Goal: Information Seeking & Learning: Learn about a topic

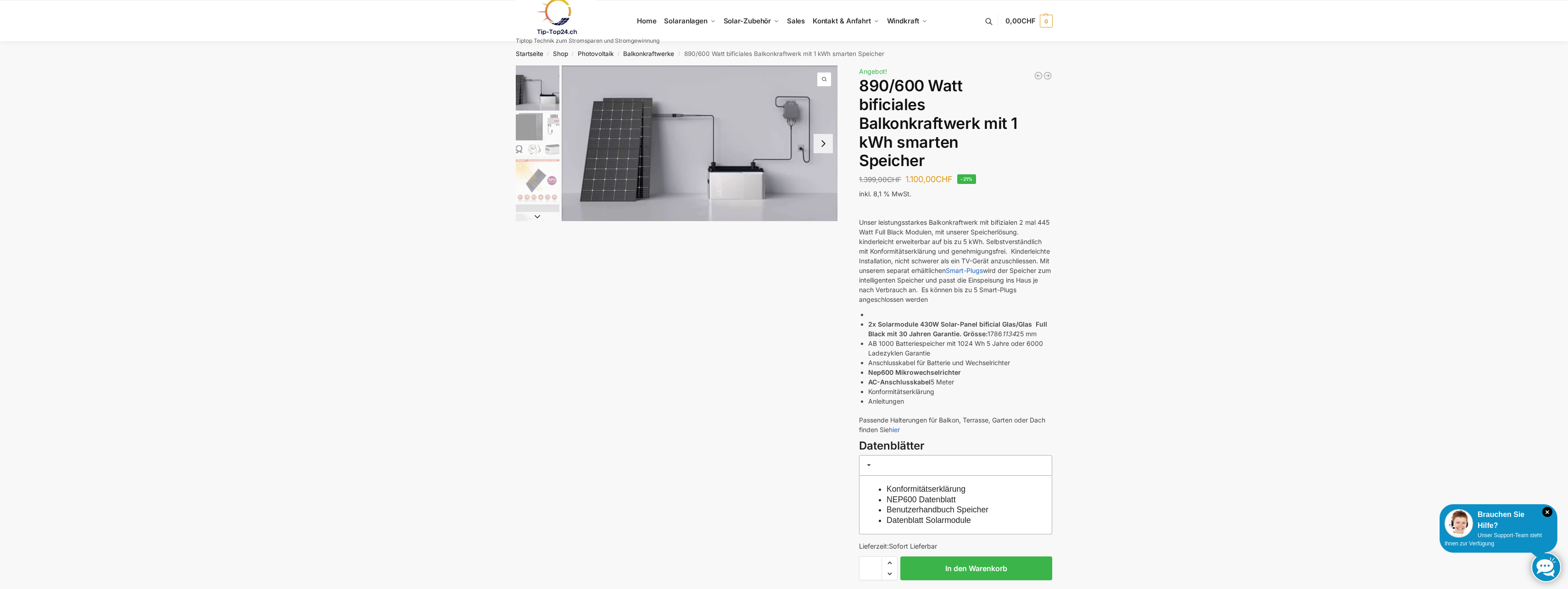
click at [638, 141] on img "1 / 7" at bounding box center [699, 143] width 276 height 155
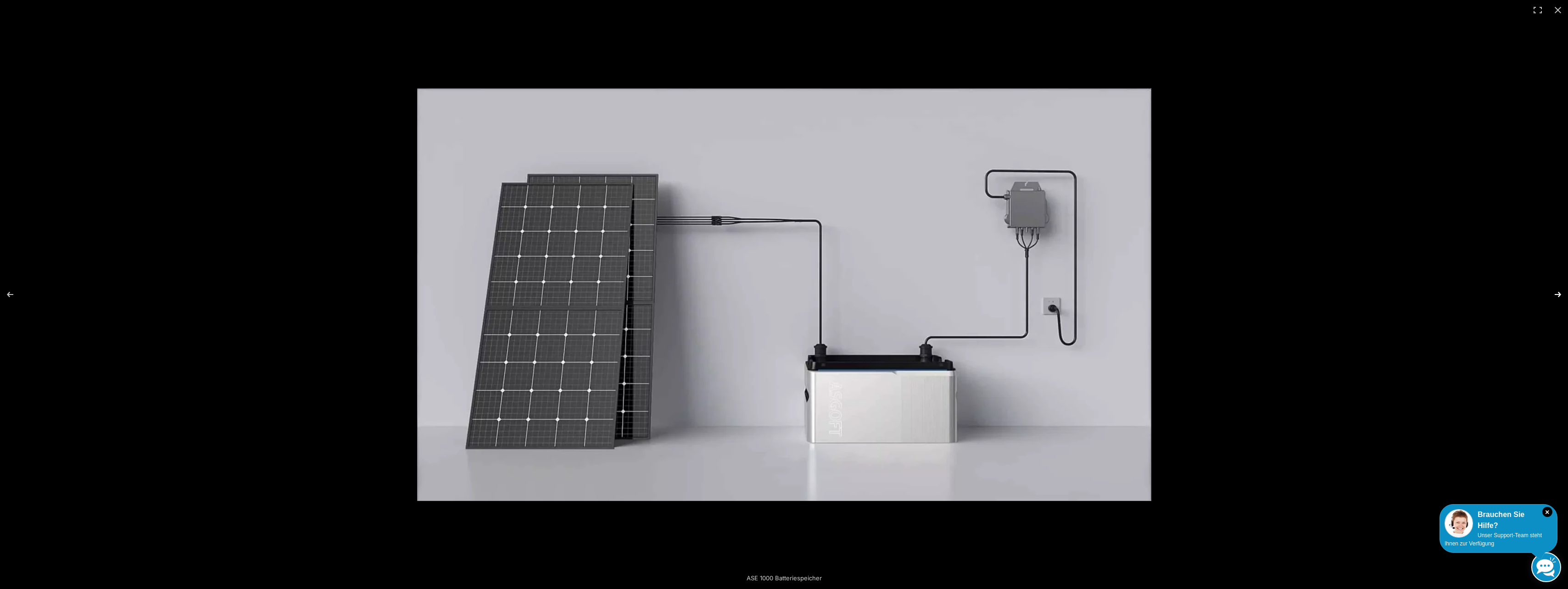
click at [1554, 291] on button "Next (arrow right)" at bounding box center [1551, 294] width 33 height 46
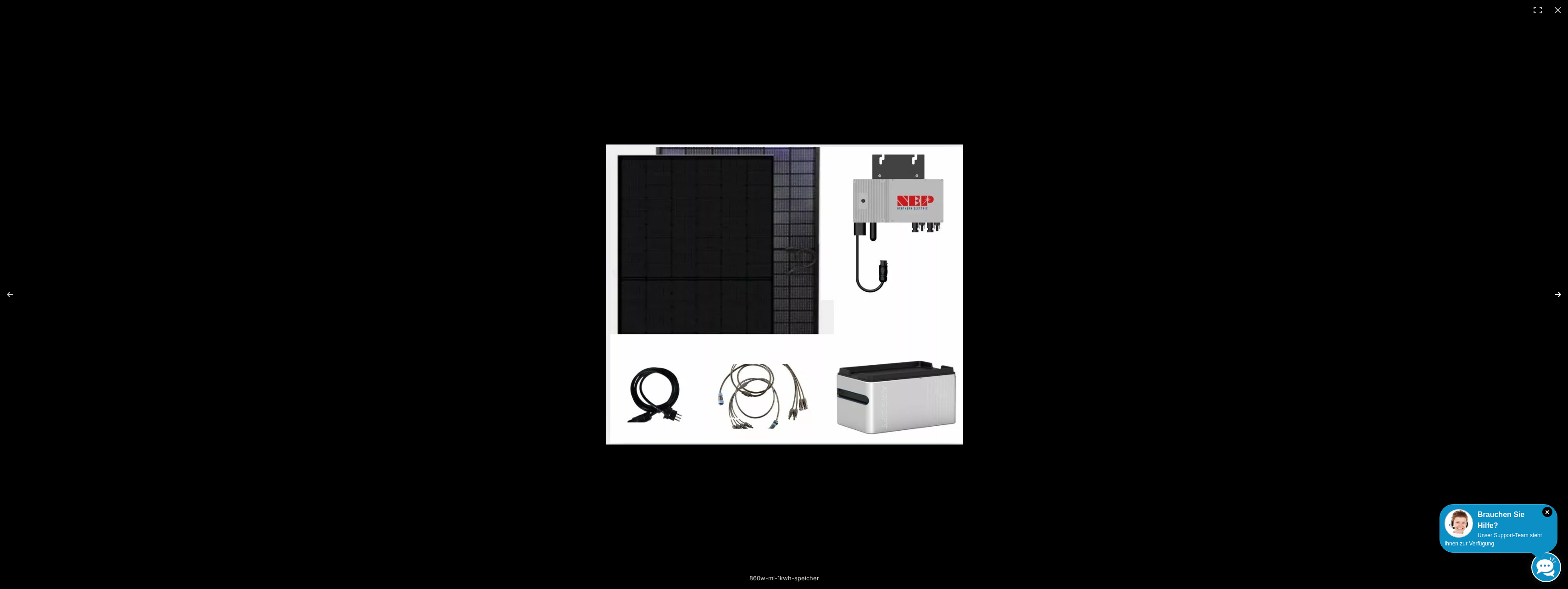
click at [1554, 291] on button "Next (arrow right)" at bounding box center [1551, 294] width 33 height 46
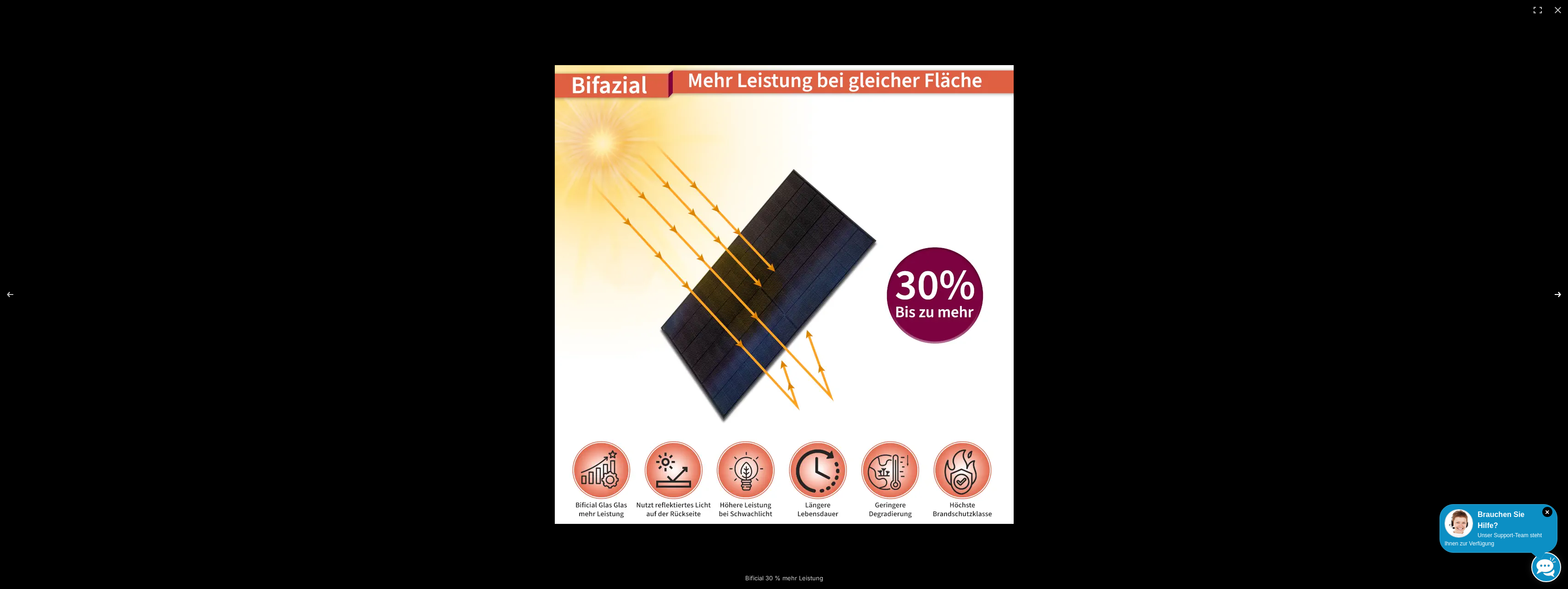
click at [1554, 291] on button "Next (arrow right)" at bounding box center [1551, 294] width 33 height 46
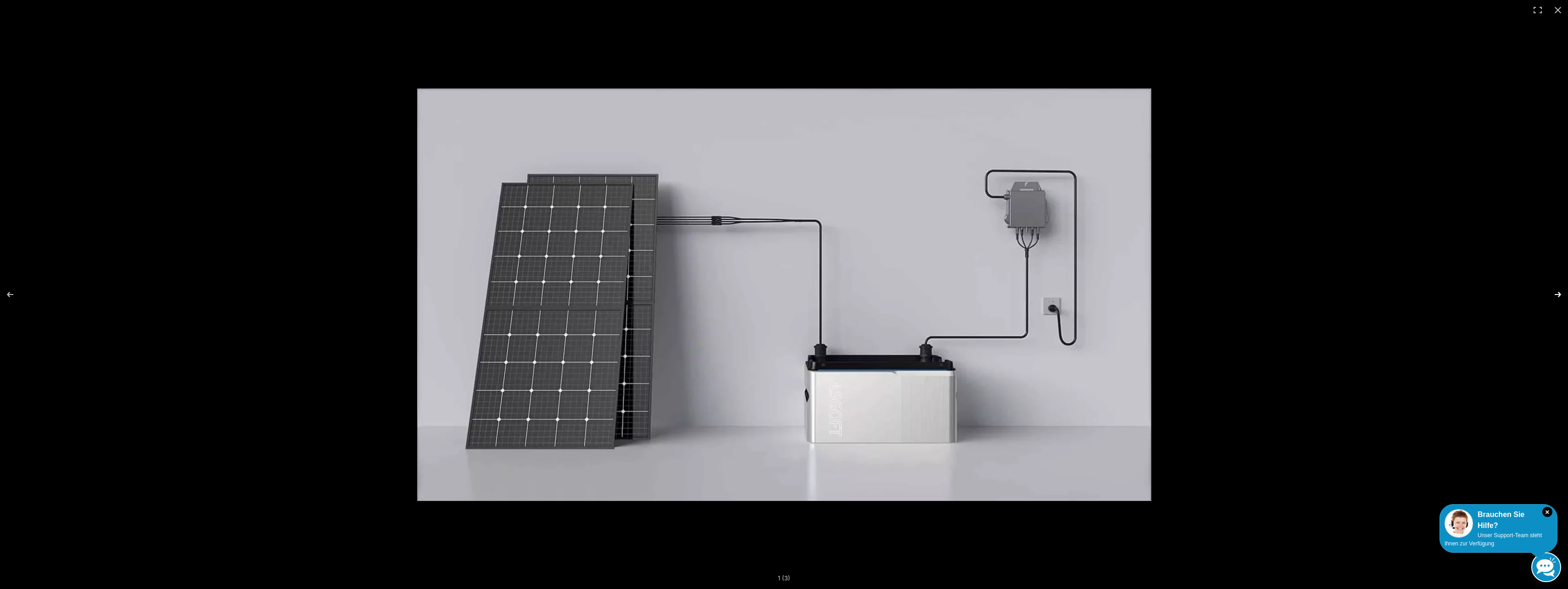
click at [1554, 291] on button "Next (arrow right)" at bounding box center [1551, 294] width 33 height 46
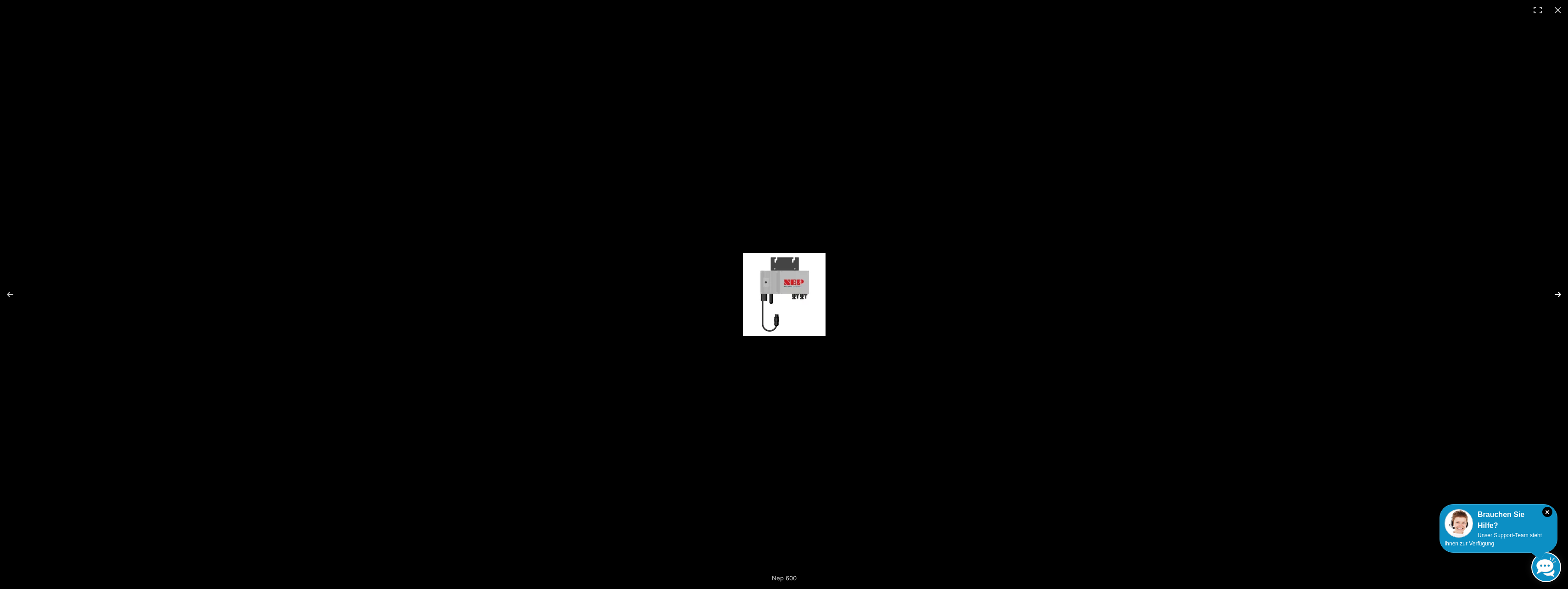
click at [1554, 291] on button "Next (arrow right)" at bounding box center [1551, 294] width 33 height 46
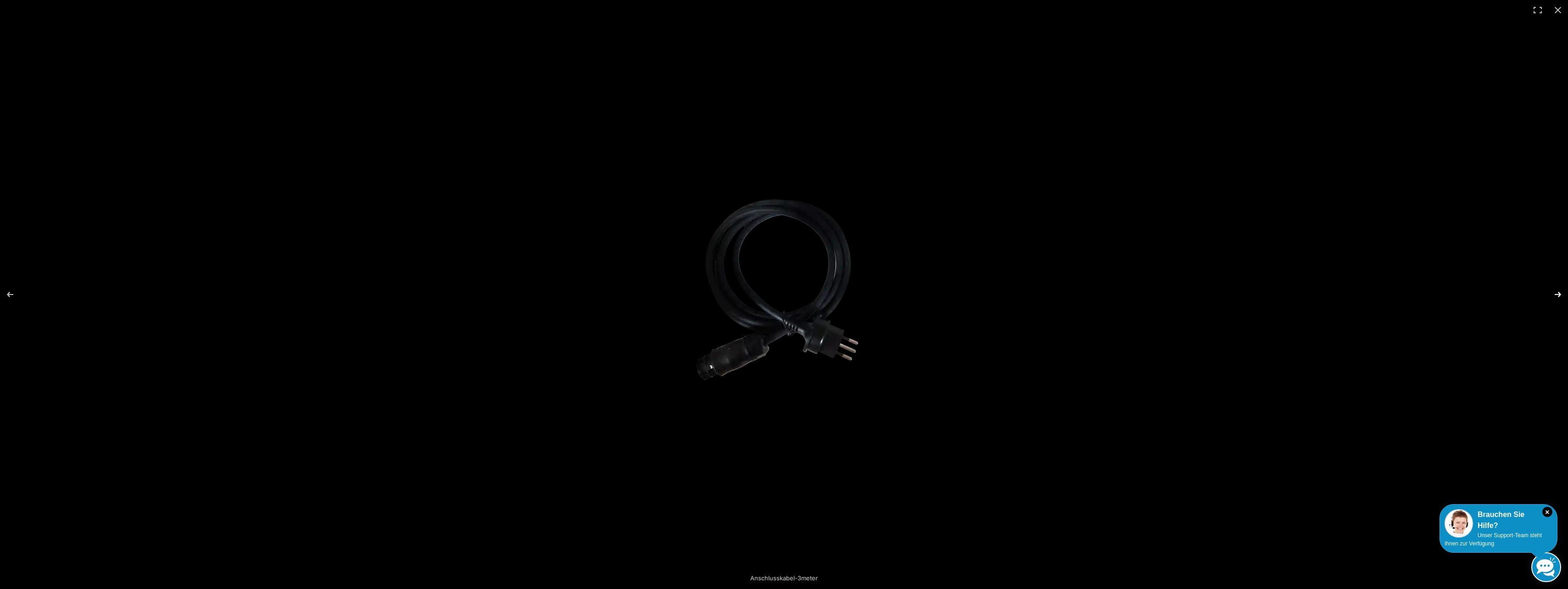
click at [1554, 291] on button "Next (arrow right)" at bounding box center [1551, 294] width 33 height 46
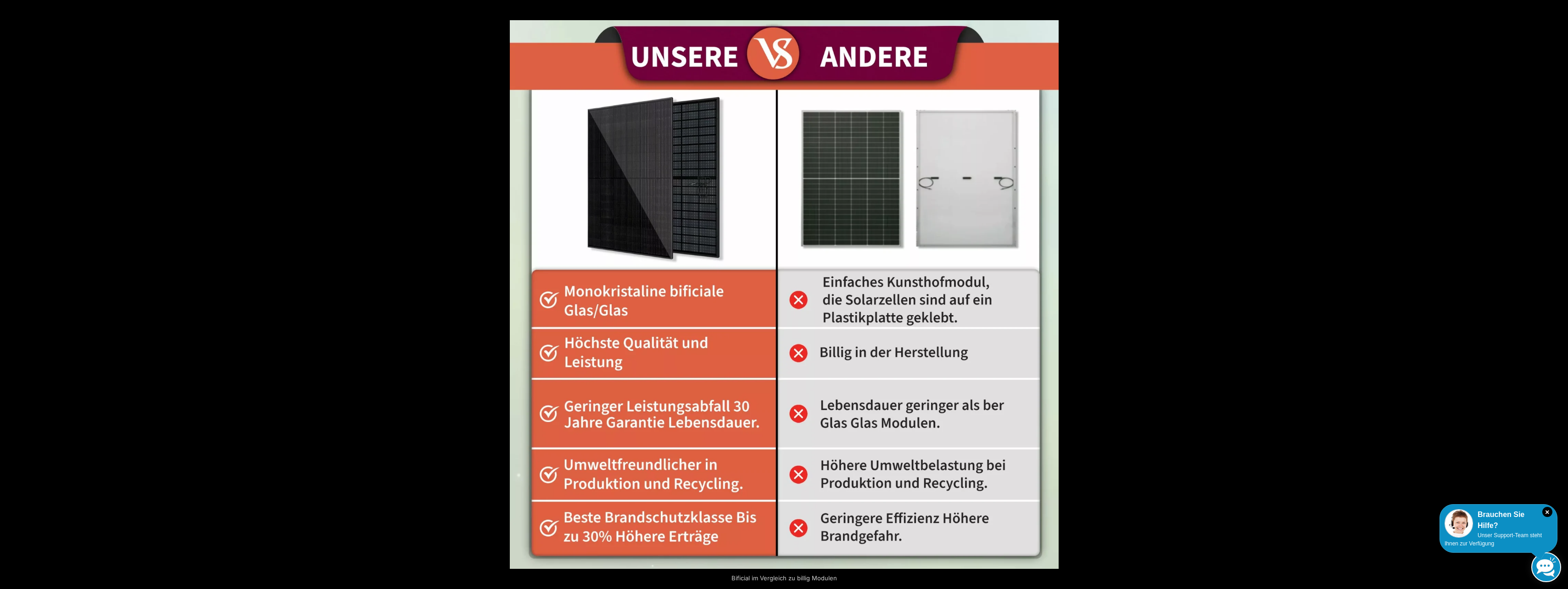
click at [1554, 291] on button "Next (arrow right)" at bounding box center [1551, 294] width 33 height 46
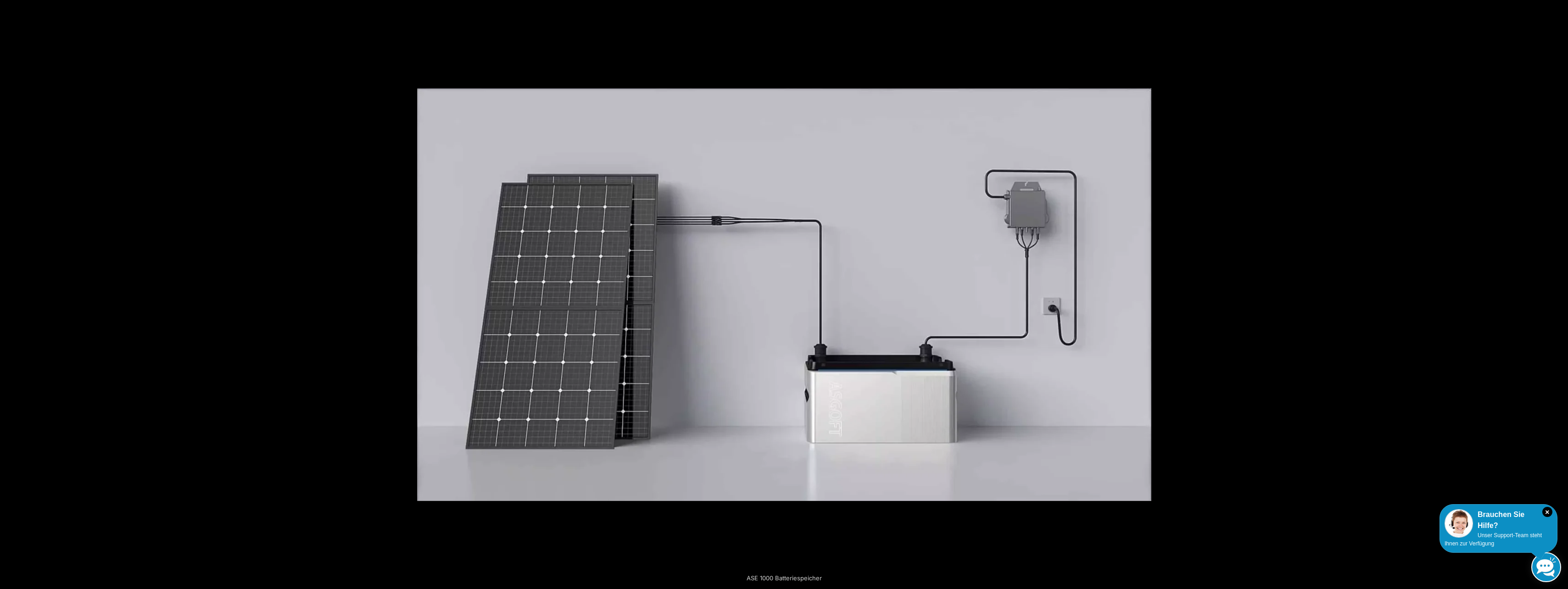
click at [1554, 291] on button "Next (arrow right)" at bounding box center [1551, 294] width 33 height 46
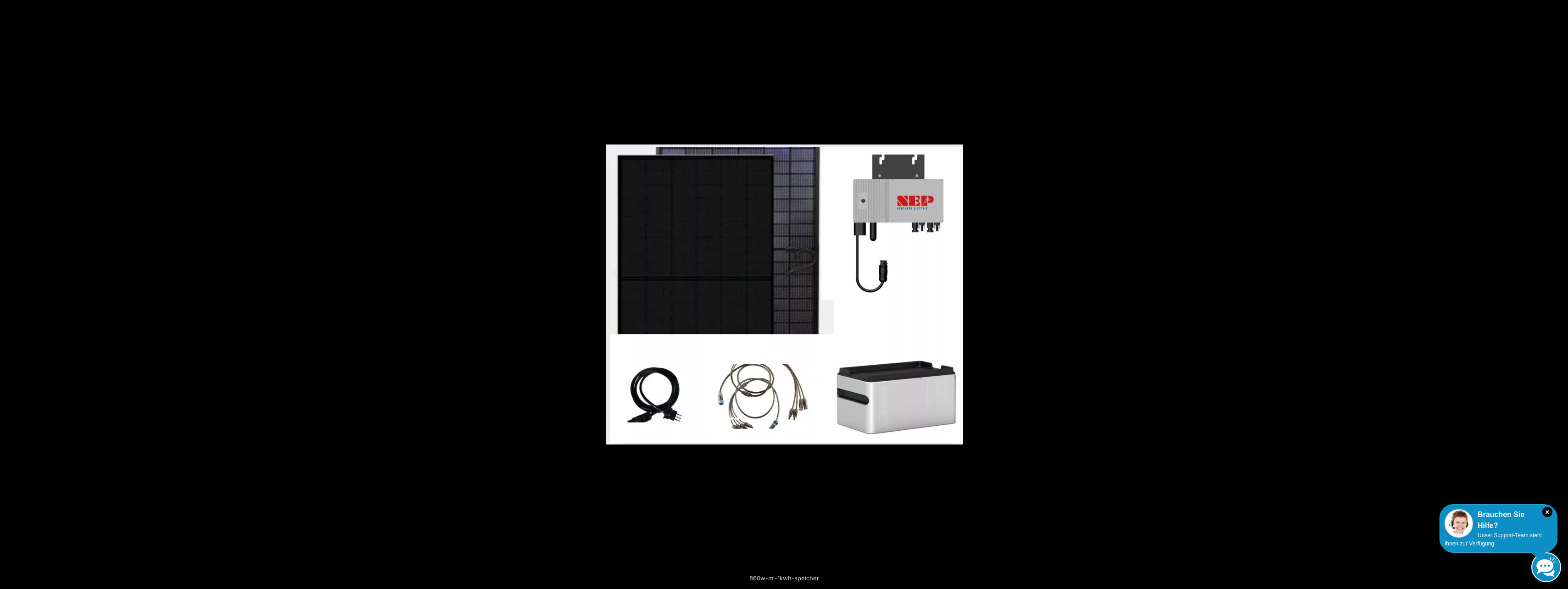
click at [1554, 291] on button "Next (arrow right)" at bounding box center [1551, 294] width 33 height 46
